Goal: Task Accomplishment & Management: Use online tool/utility

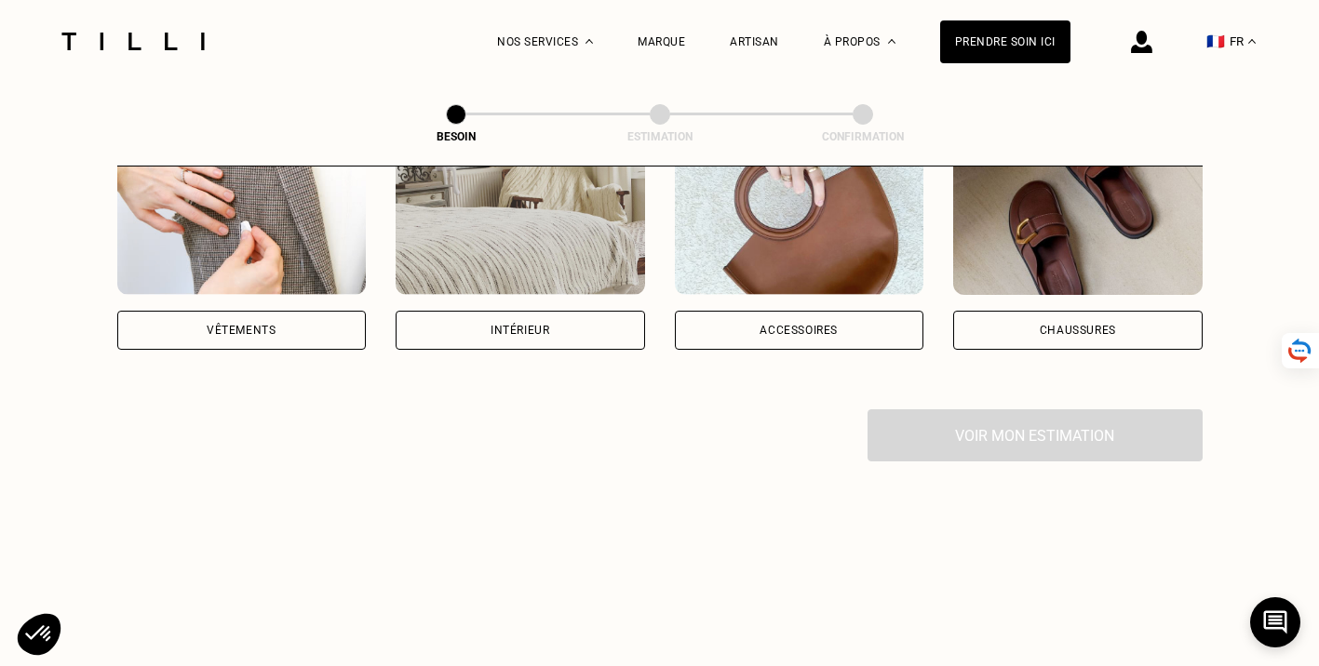
scroll to position [419, 0]
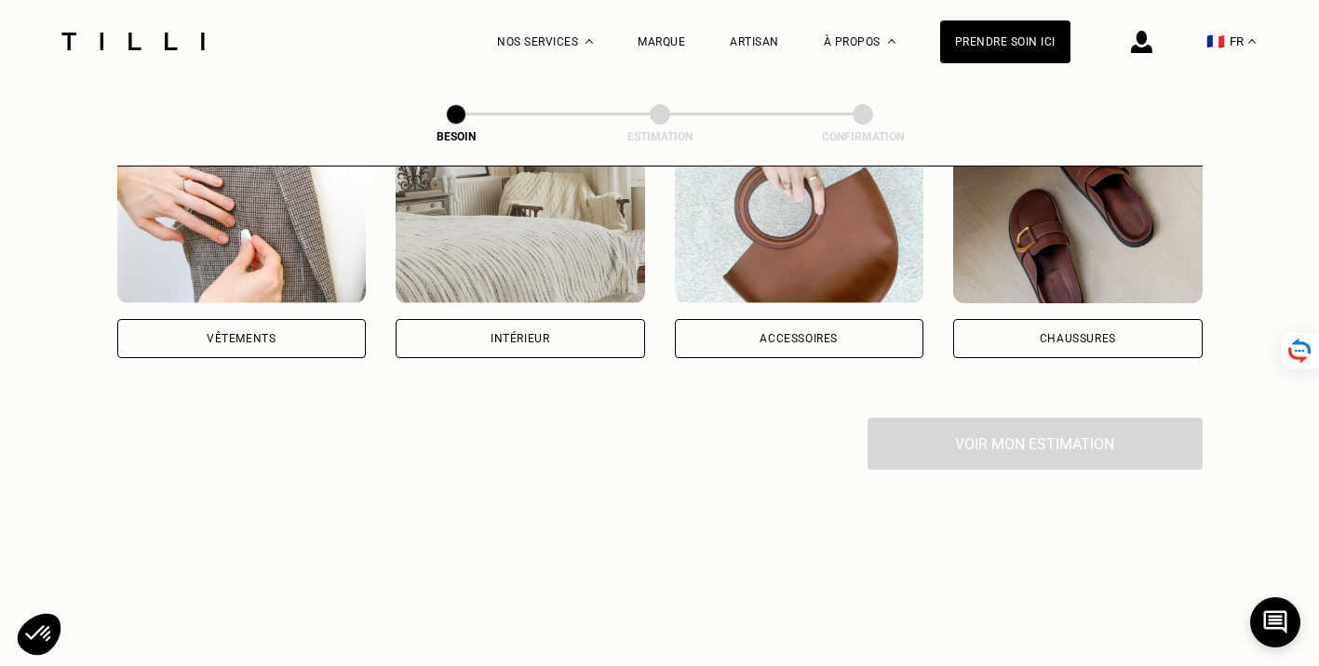
click at [236, 333] on div "Vêtements" at bounding box center [241, 338] width 69 height 11
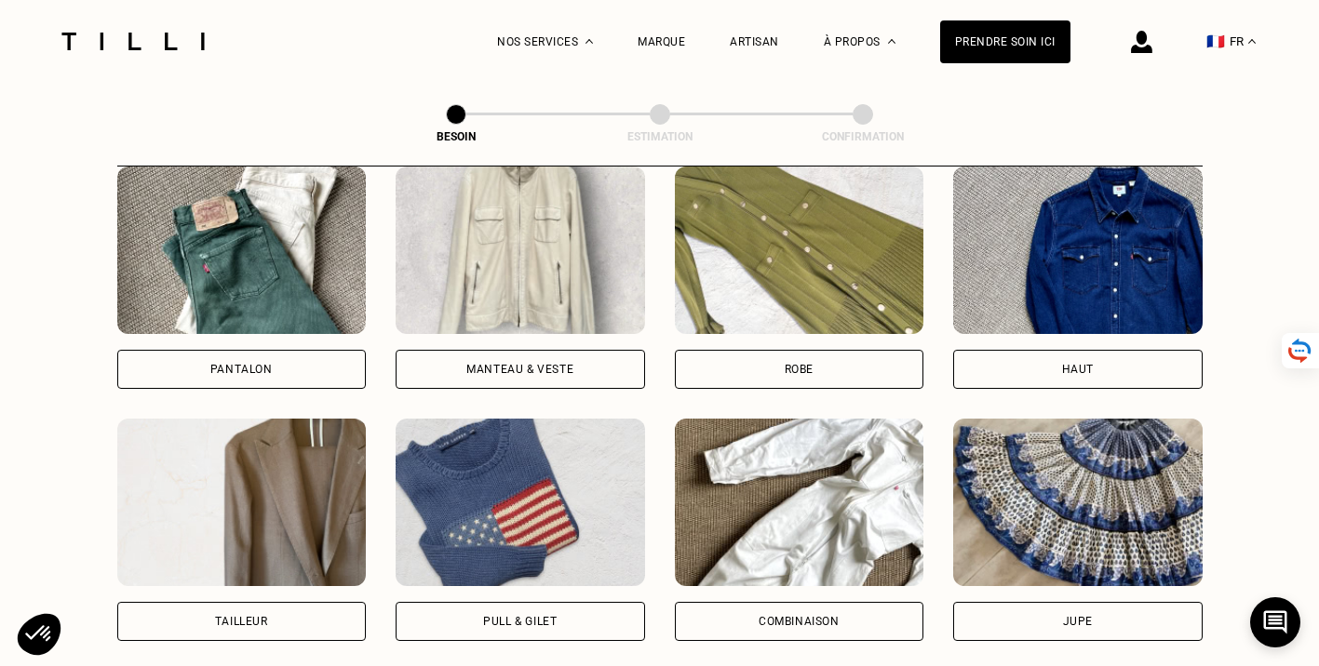
click at [168, 212] on img at bounding box center [241, 251] width 249 height 168
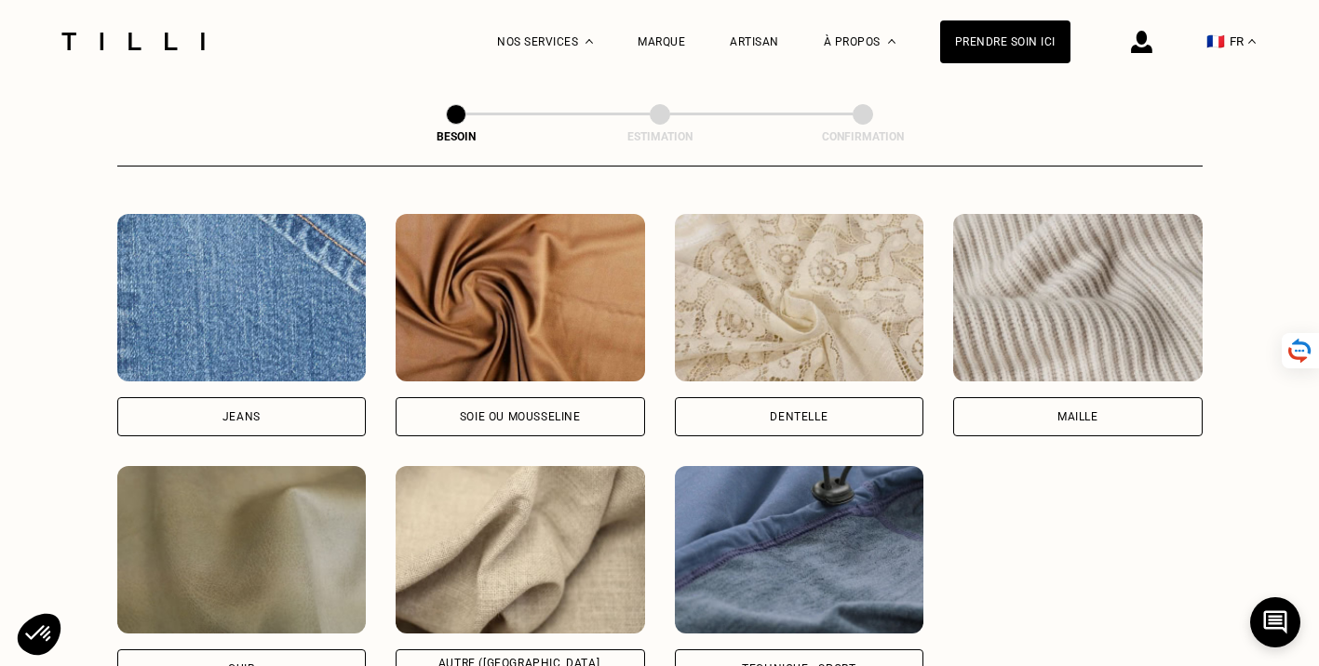
scroll to position [1980, 0]
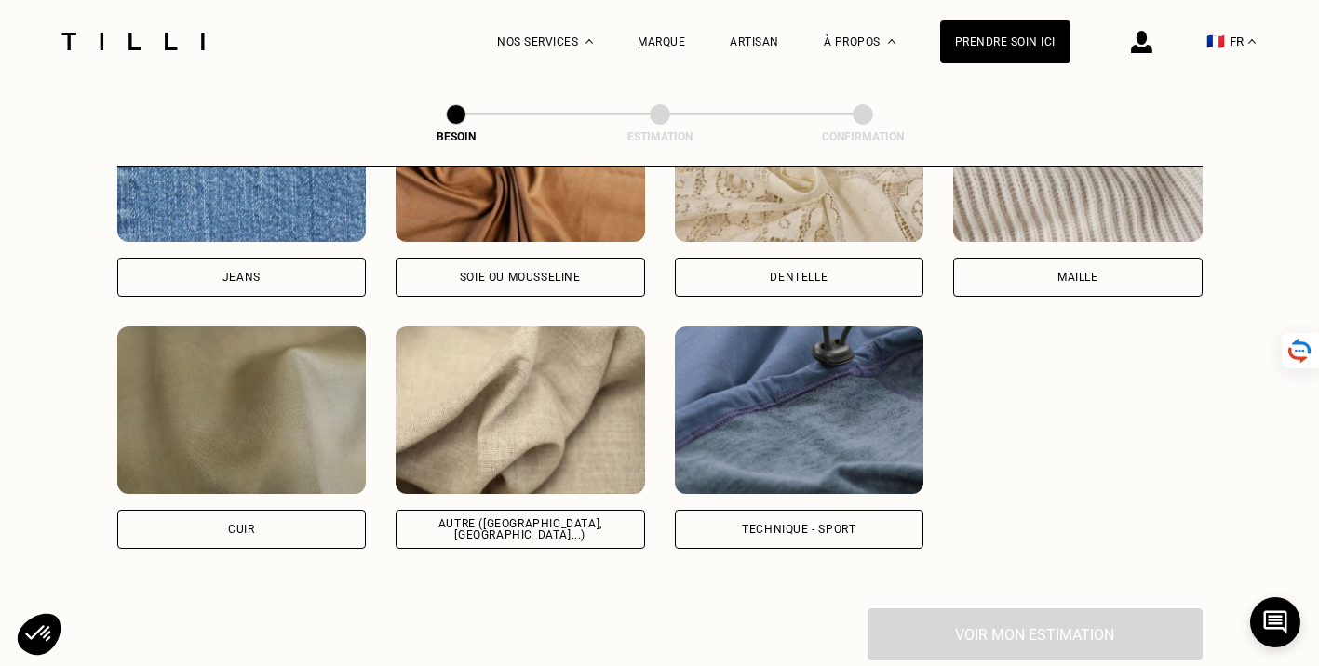
click at [540, 437] on img at bounding box center [520, 411] width 249 height 168
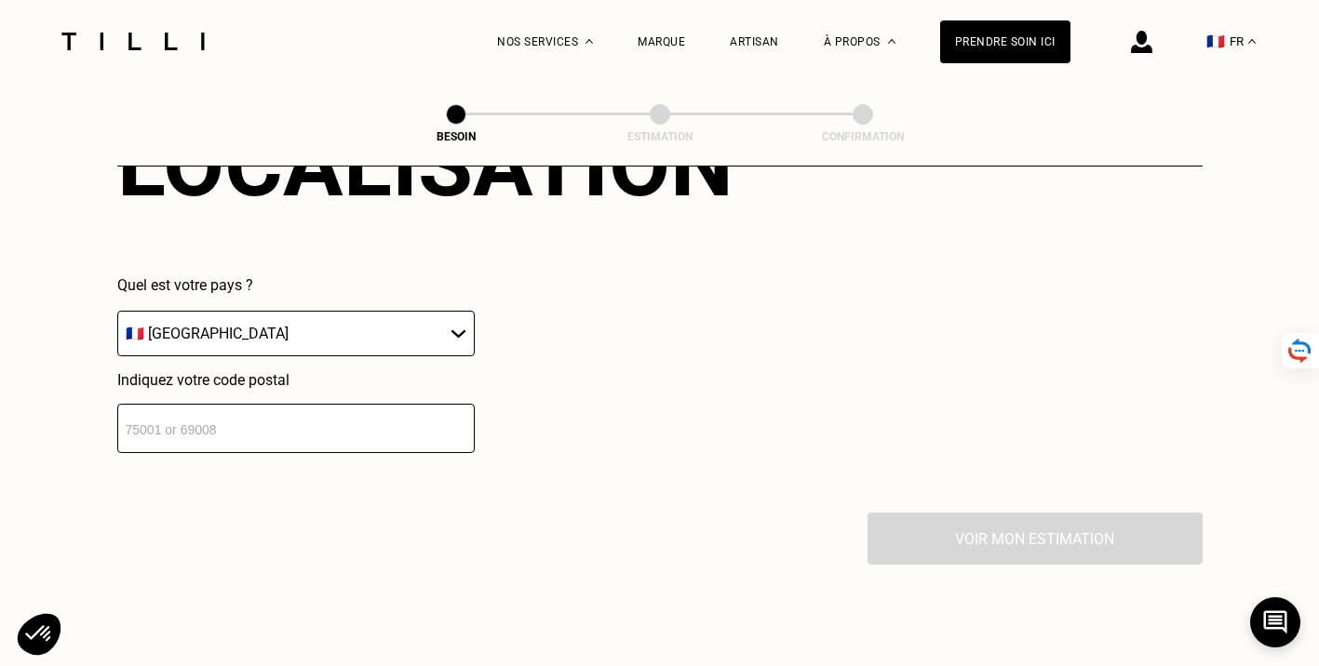
scroll to position [2681, 0]
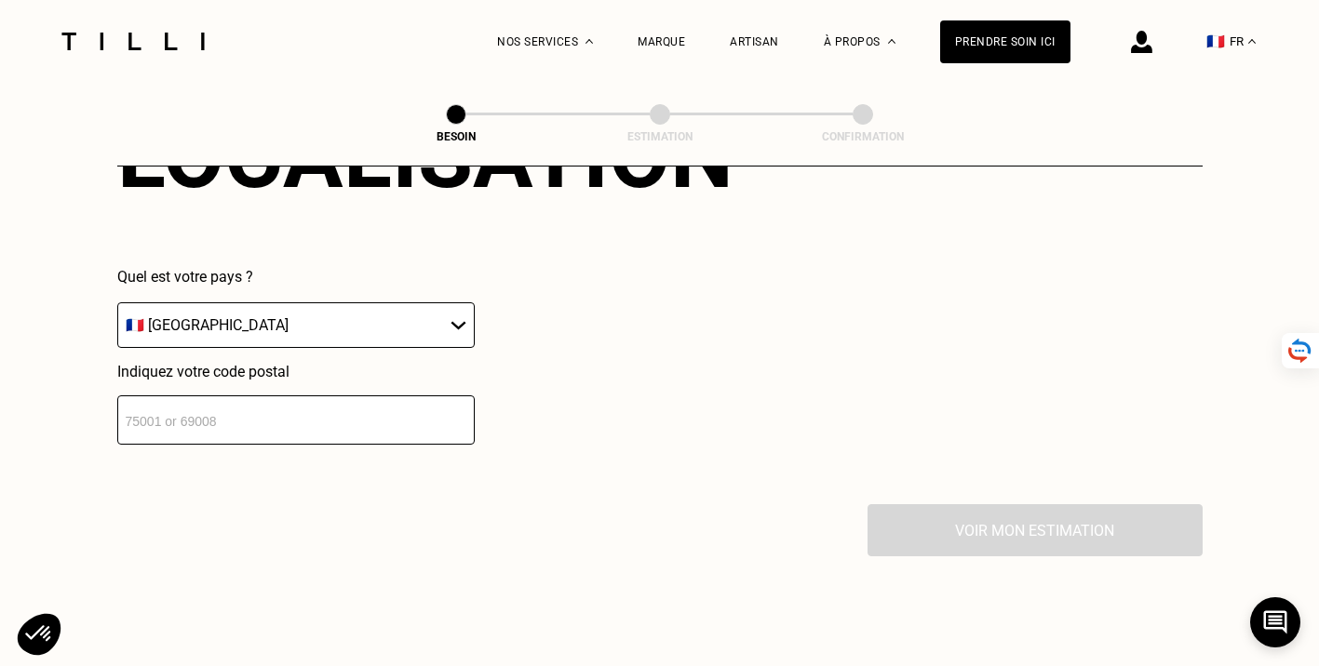
click at [323, 303] on select "🇩🇪 [GEOGRAPHIC_DATA] 🇦🇹 [GEOGRAPHIC_DATA] 🇧🇪 [GEOGRAPHIC_DATA] 🇧🇬 Bulgarie 🇨🇾 C…" at bounding box center [295, 326] width 357 height 46
select select "BE"
click at [117, 303] on select "🇩🇪 [GEOGRAPHIC_DATA] 🇦🇹 [GEOGRAPHIC_DATA] 🇧🇪 [GEOGRAPHIC_DATA] 🇧🇬 Bulgarie 🇨🇾 C…" at bounding box center [295, 326] width 357 height 46
click at [298, 401] on input "number" at bounding box center [295, 420] width 357 height 49
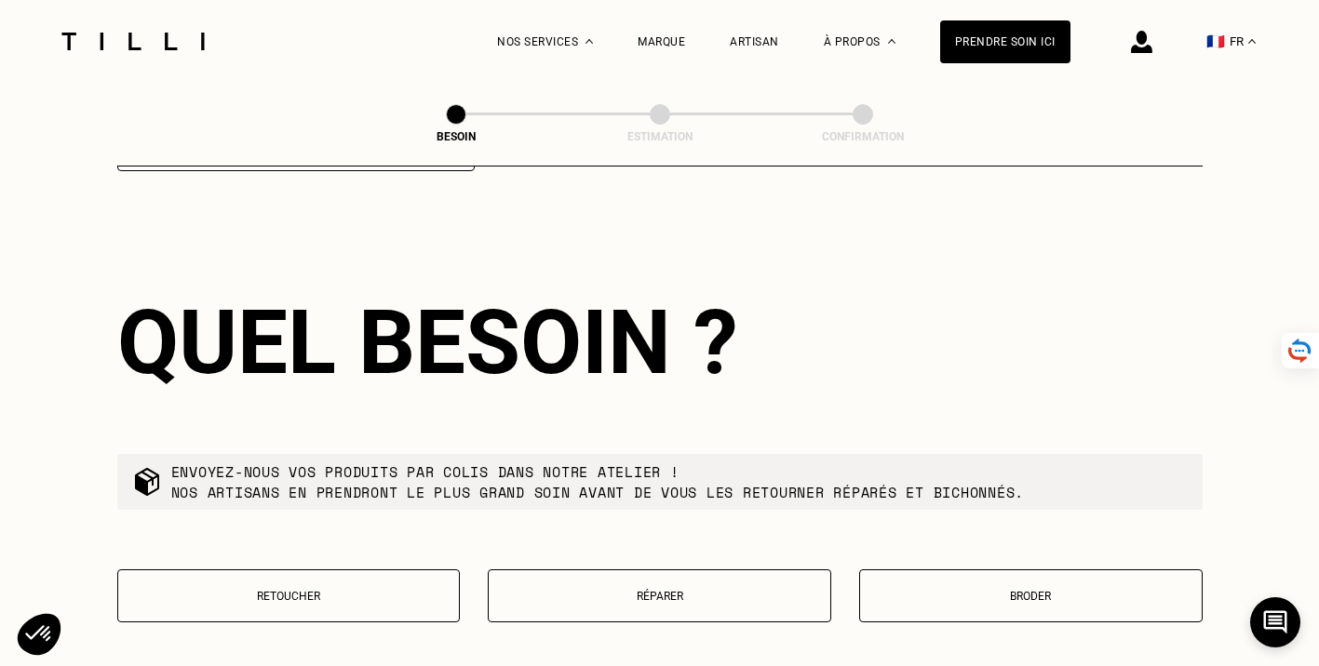
type input "1050"
click at [720, 454] on div "Envoyez-nous vos produits par colis dans notre atelier ! Nos artisans en prendr…" at bounding box center [659, 482] width 1085 height 56
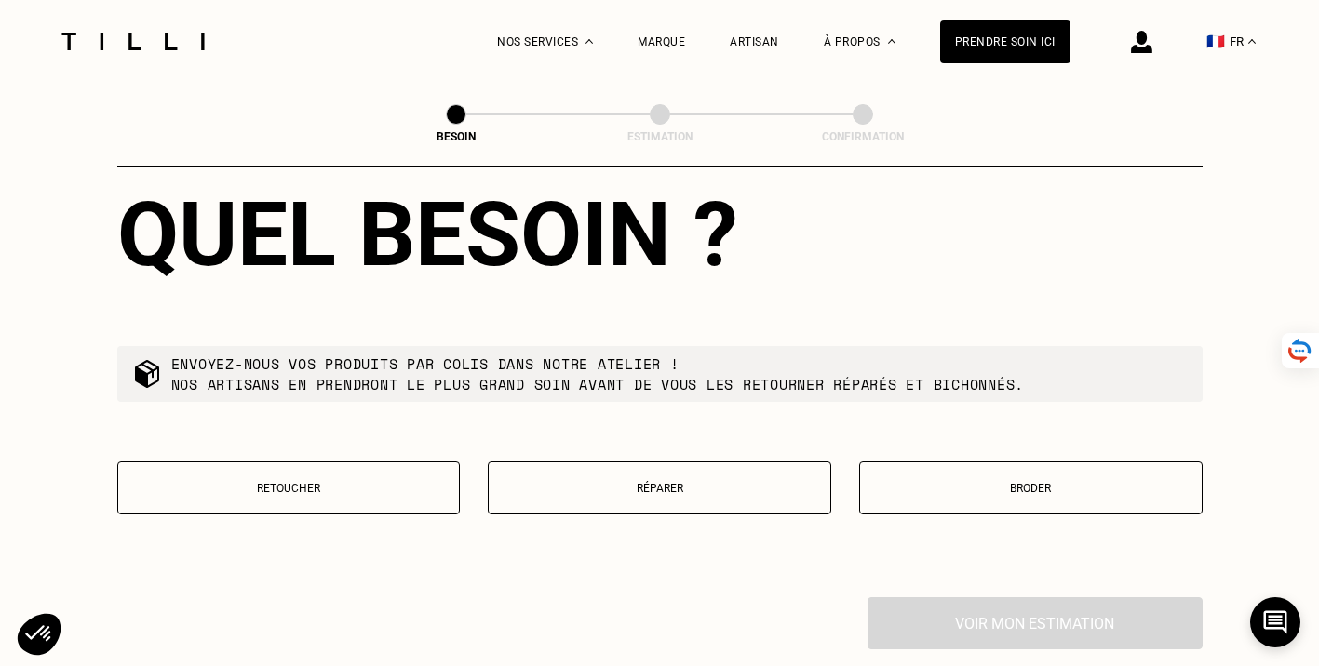
scroll to position [3067, 0]
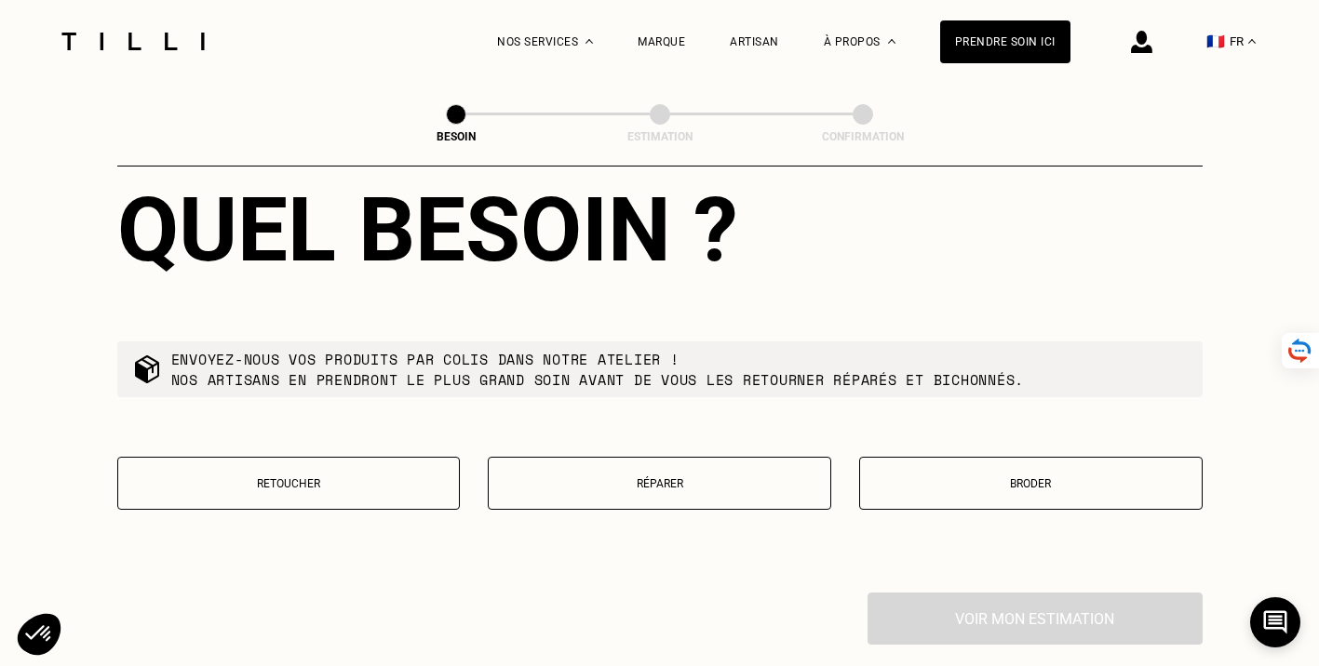
click at [631, 457] on button "Réparer" at bounding box center [659, 483] width 343 height 53
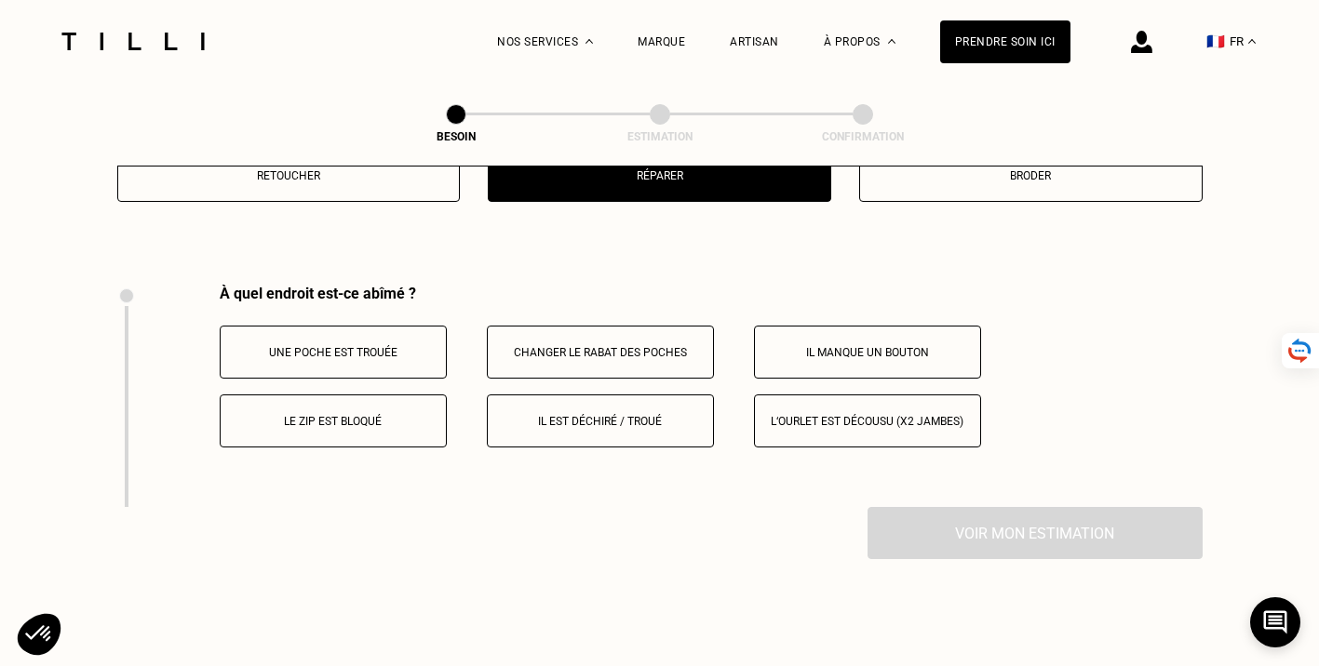
scroll to position [3429, 0]
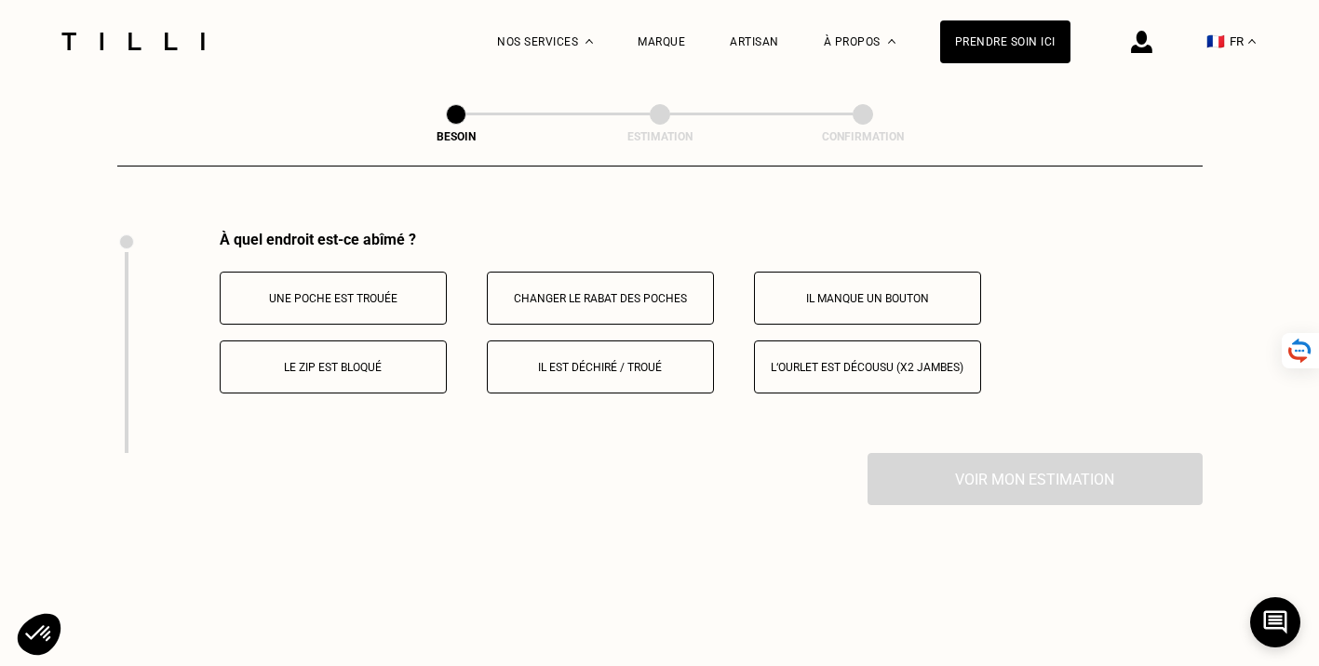
click at [672, 361] on p "Il est déchiré / troué" at bounding box center [600, 367] width 207 height 13
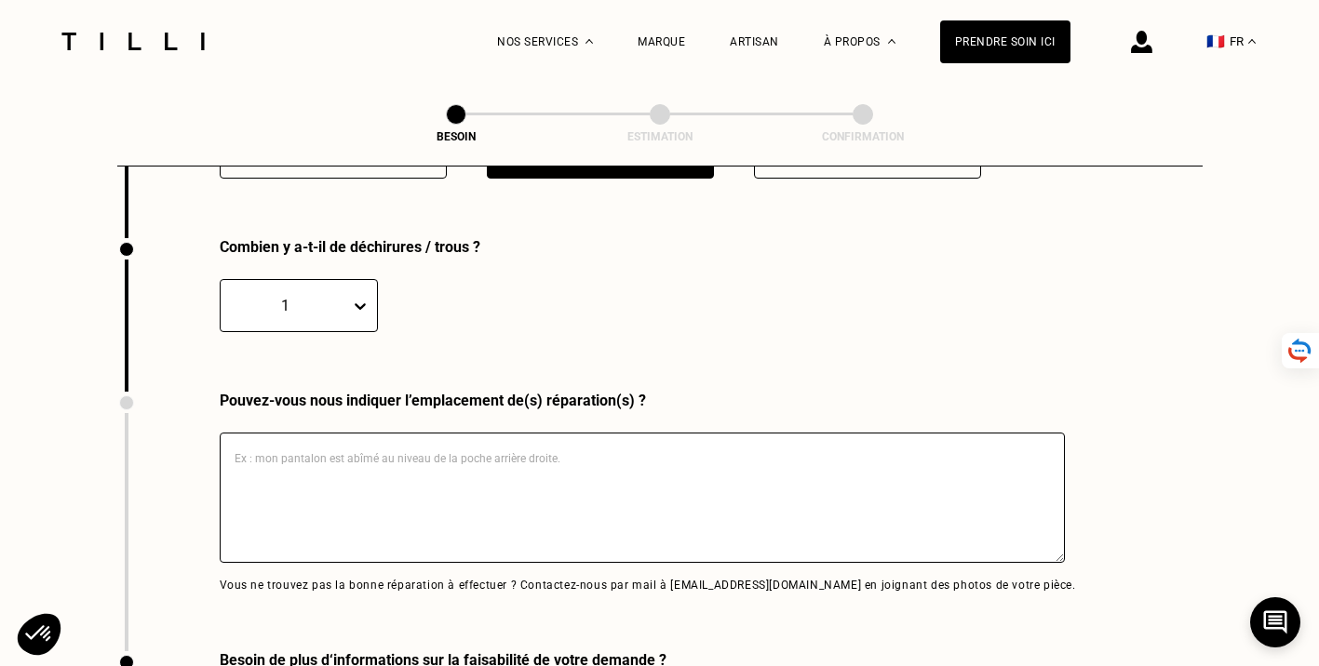
scroll to position [3652, 0]
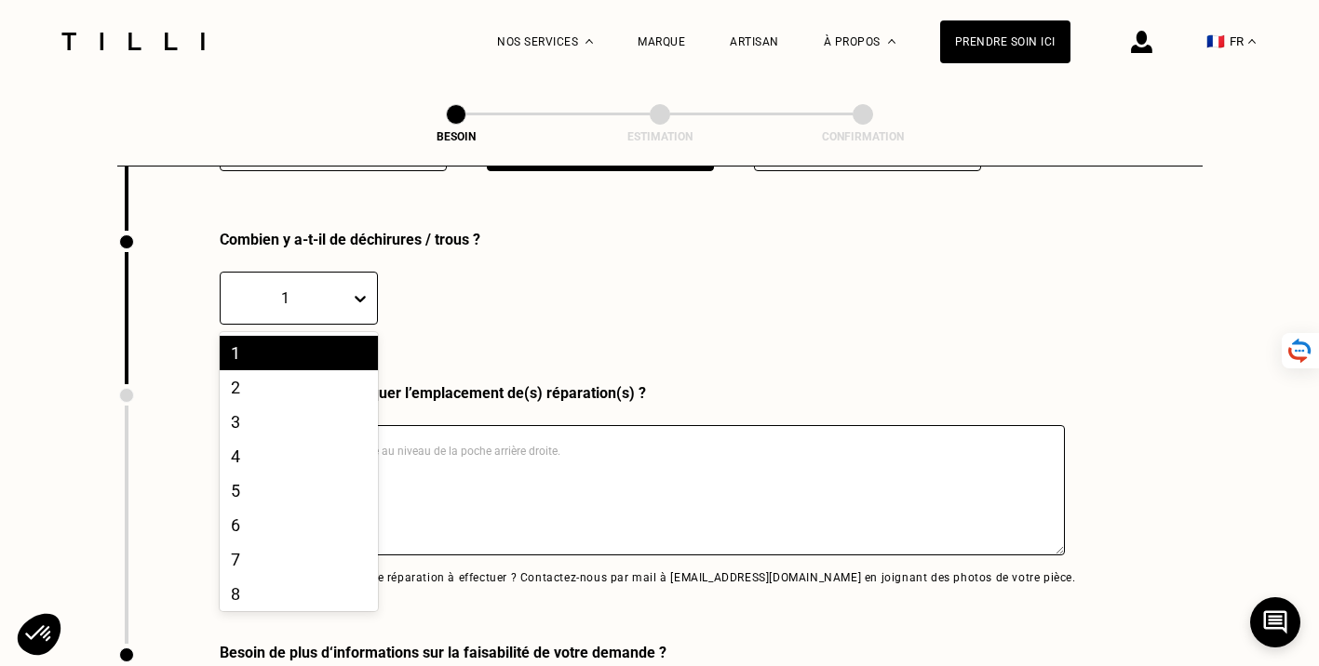
click at [312, 289] on div "1" at bounding box center [285, 298] width 111 height 18
click at [334, 376] on div "2" at bounding box center [299, 387] width 158 height 34
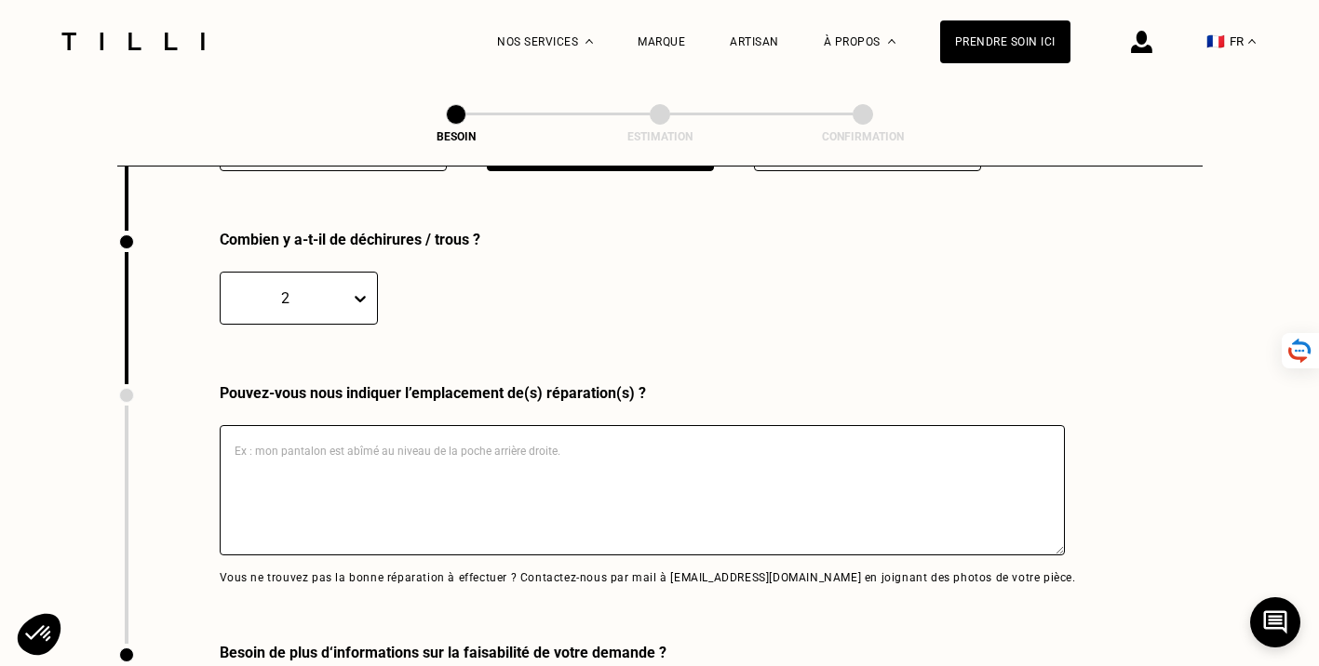
click at [512, 467] on textarea at bounding box center [642, 490] width 845 height 130
type textarea "A"
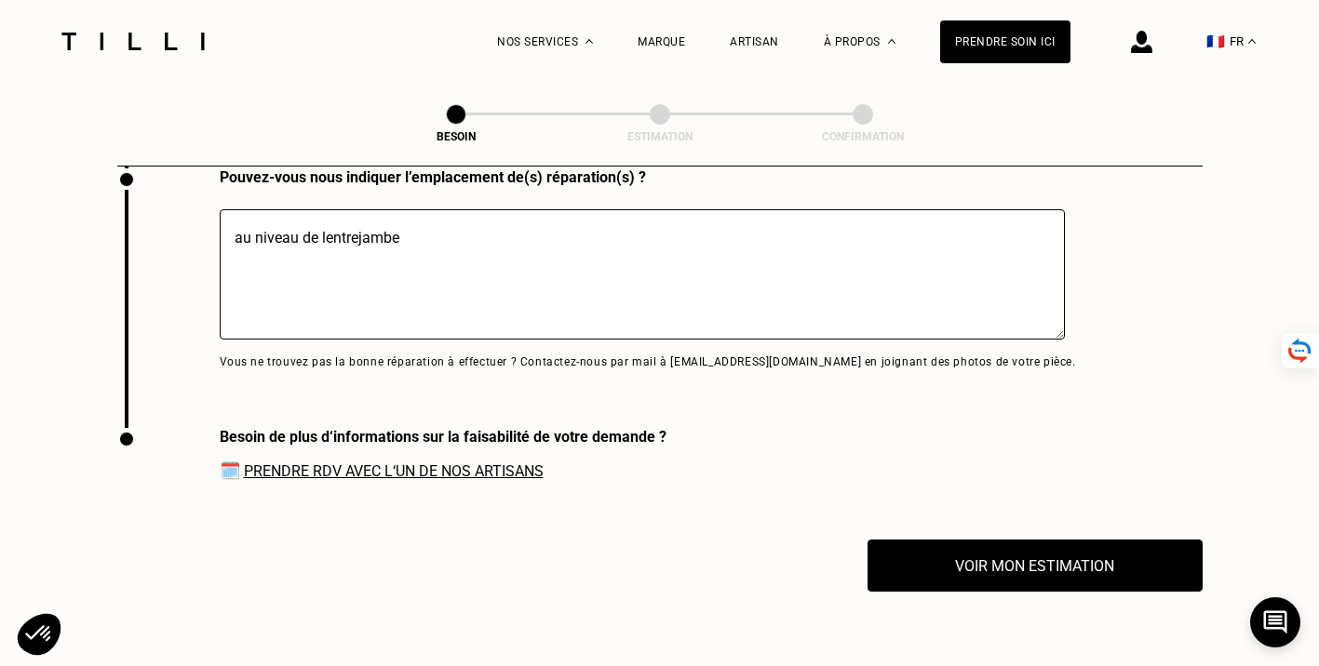
scroll to position [3901, 0]
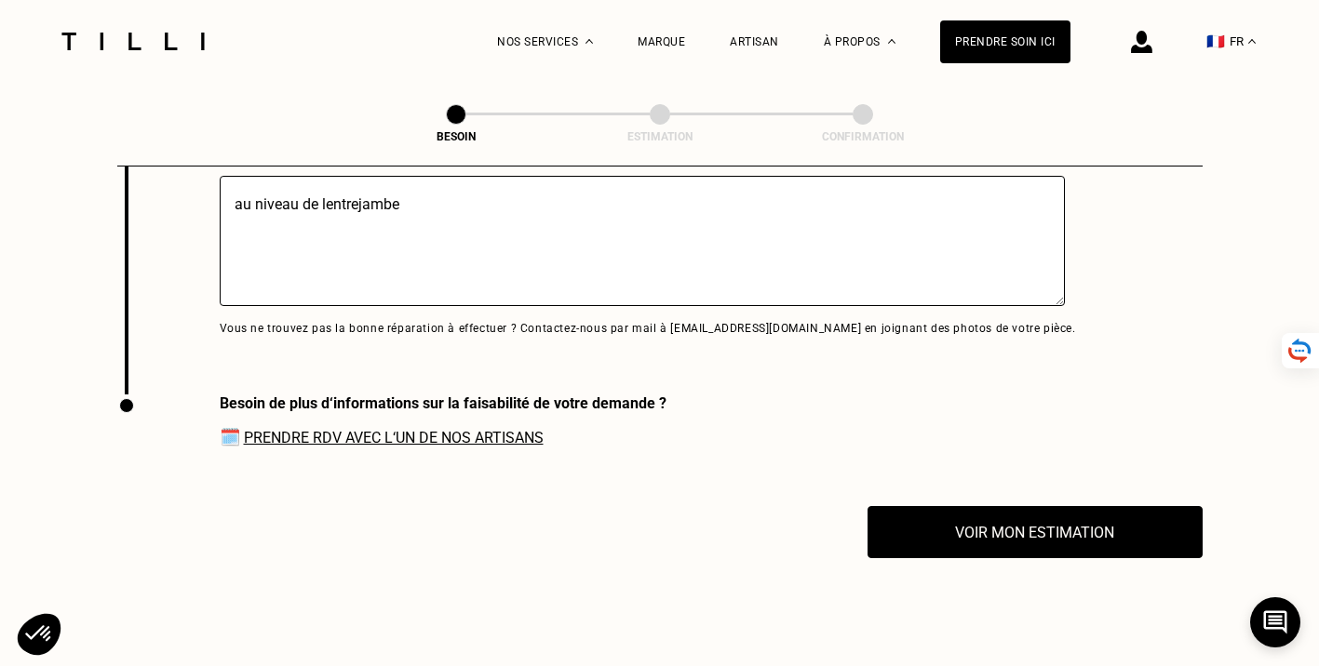
type textarea "au niveau de lentrejambe"
click at [487, 429] on link "Prendre RDV avec l‘un de nos artisans" at bounding box center [394, 438] width 300 height 18
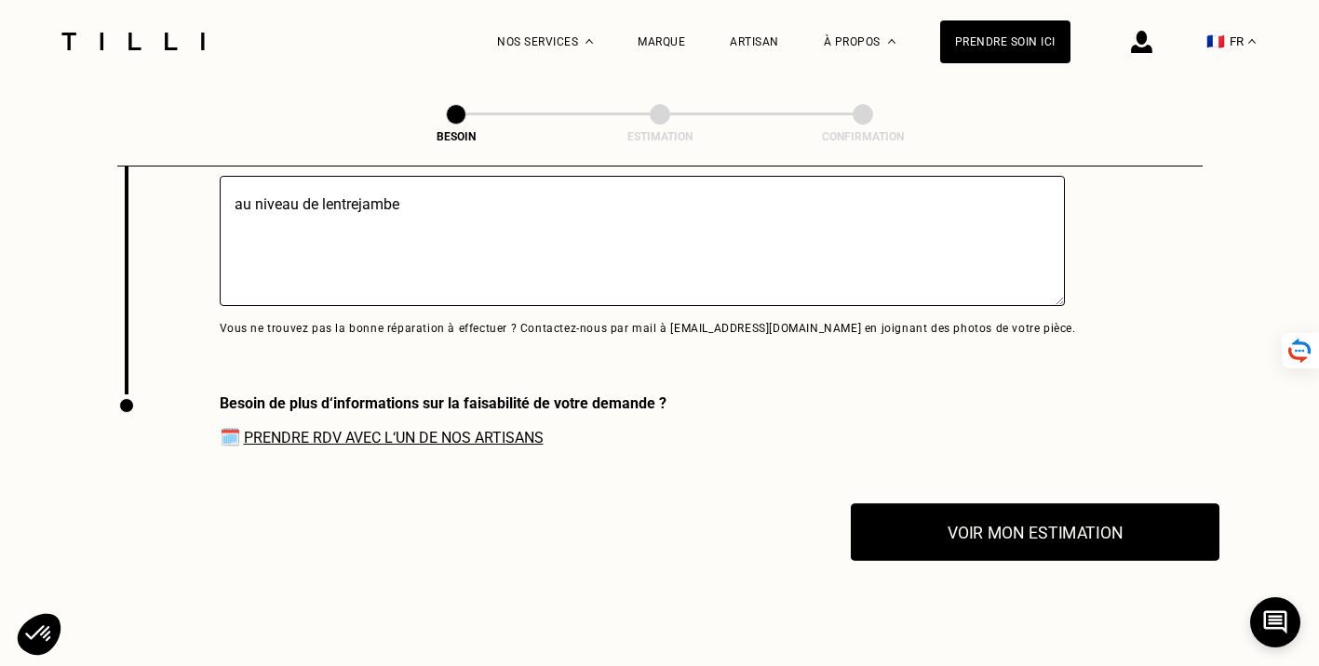
click at [977, 524] on button "Voir mon estimation" at bounding box center [1035, 533] width 369 height 58
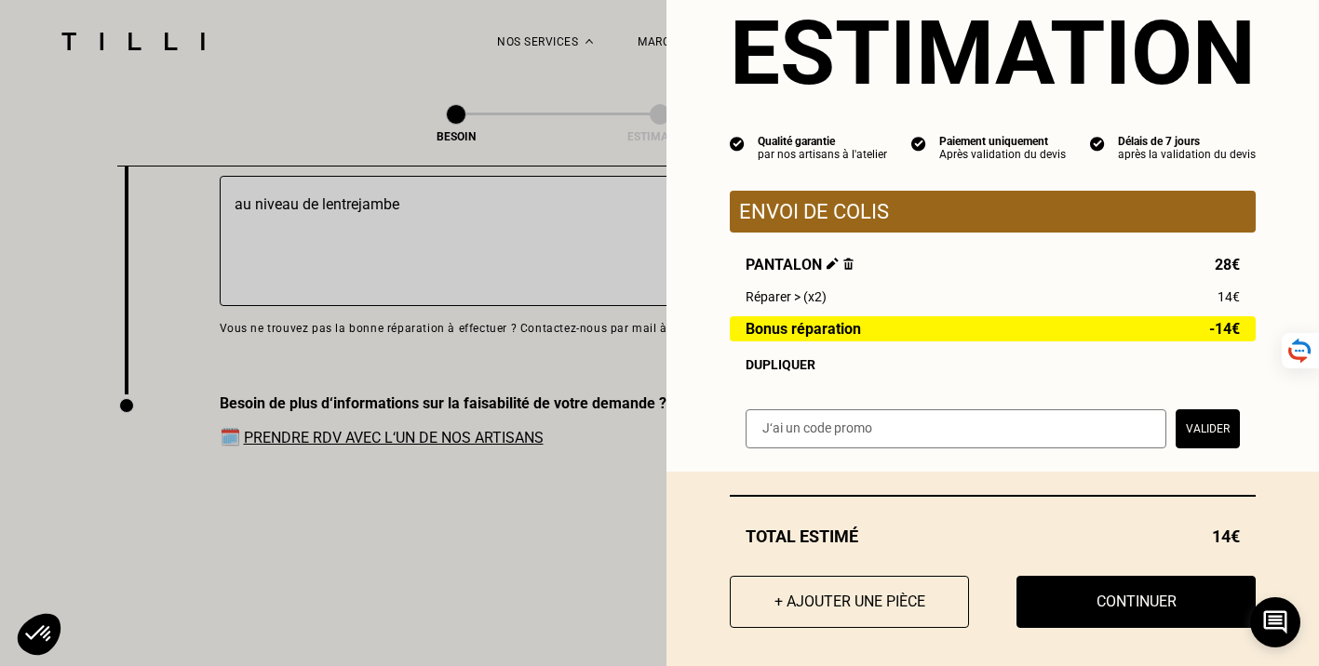
scroll to position [67, 0]
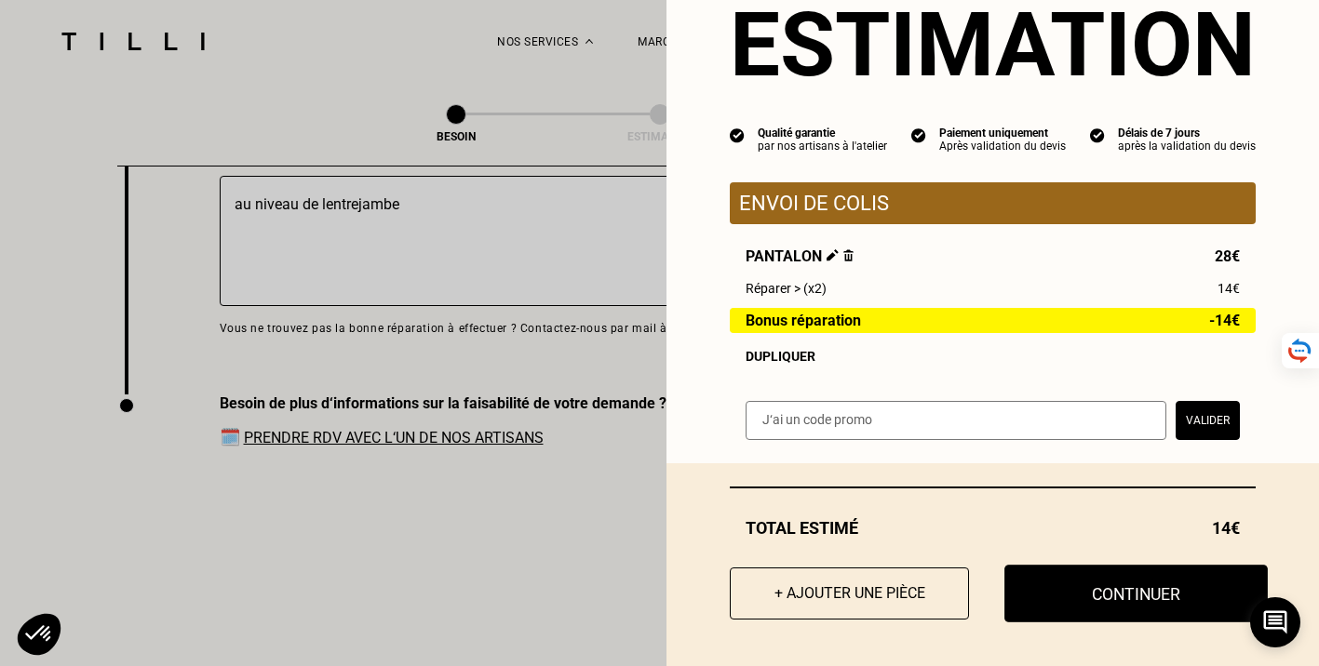
click at [1094, 582] on button "Continuer" at bounding box center [1135, 594] width 263 height 58
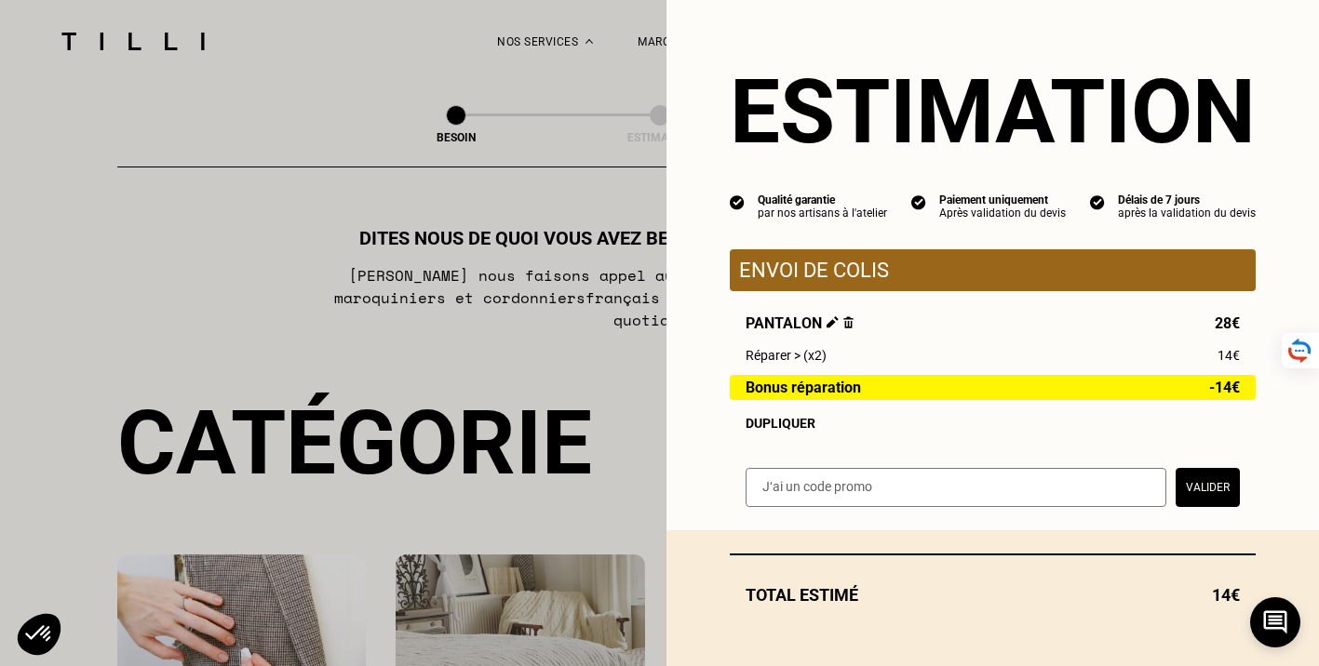
select select "BE"
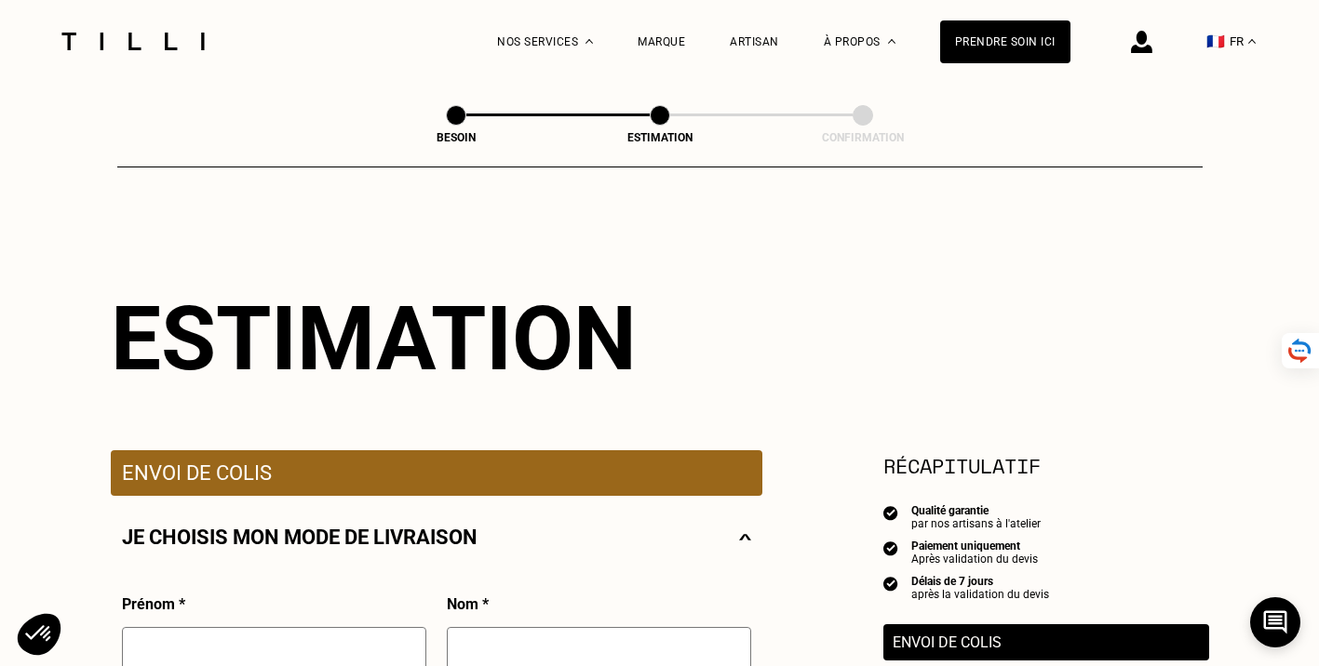
click at [94, 40] on img at bounding box center [133, 42] width 156 height 18
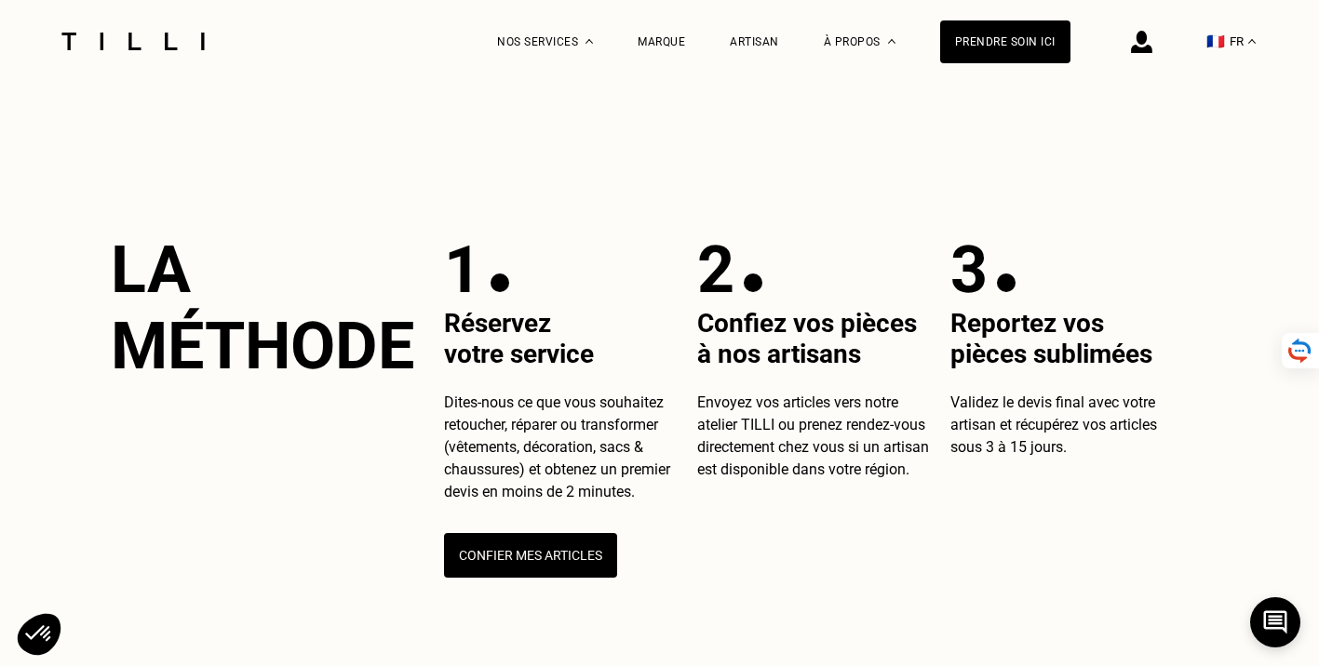
scroll to position [546, 0]
